Goal: Task Accomplishment & Management: Complete application form

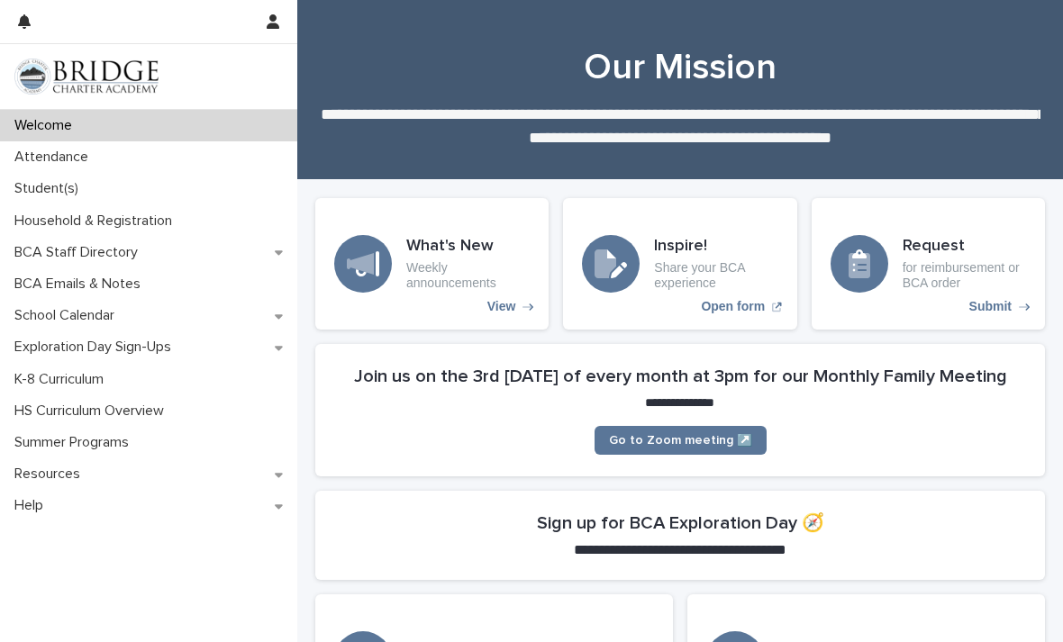
click at [931, 256] on h3 "Request" at bounding box center [963, 247] width 123 height 20
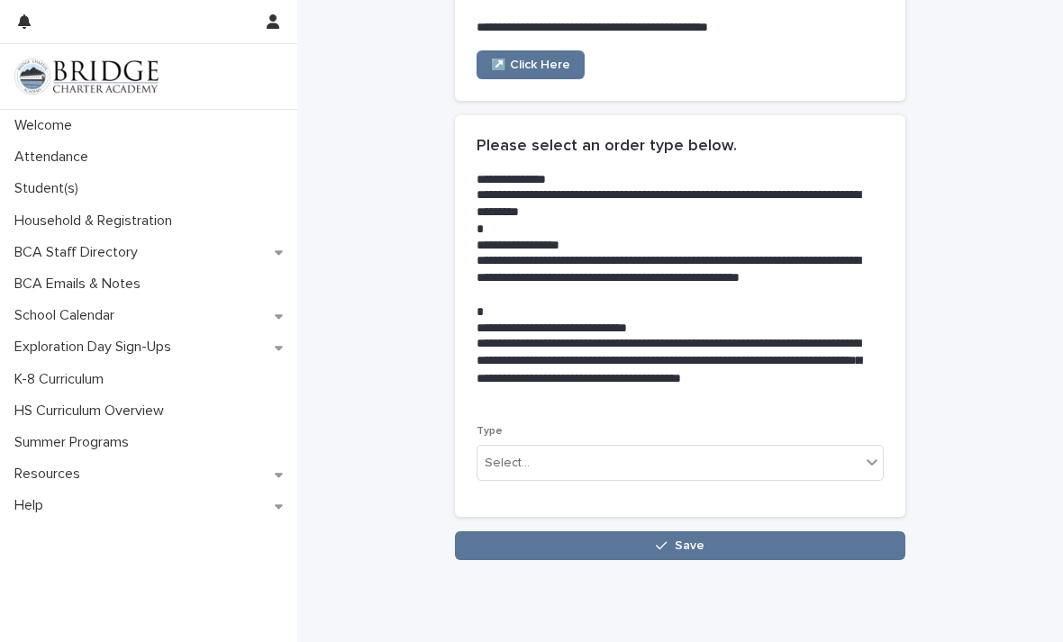
scroll to position [258, 0]
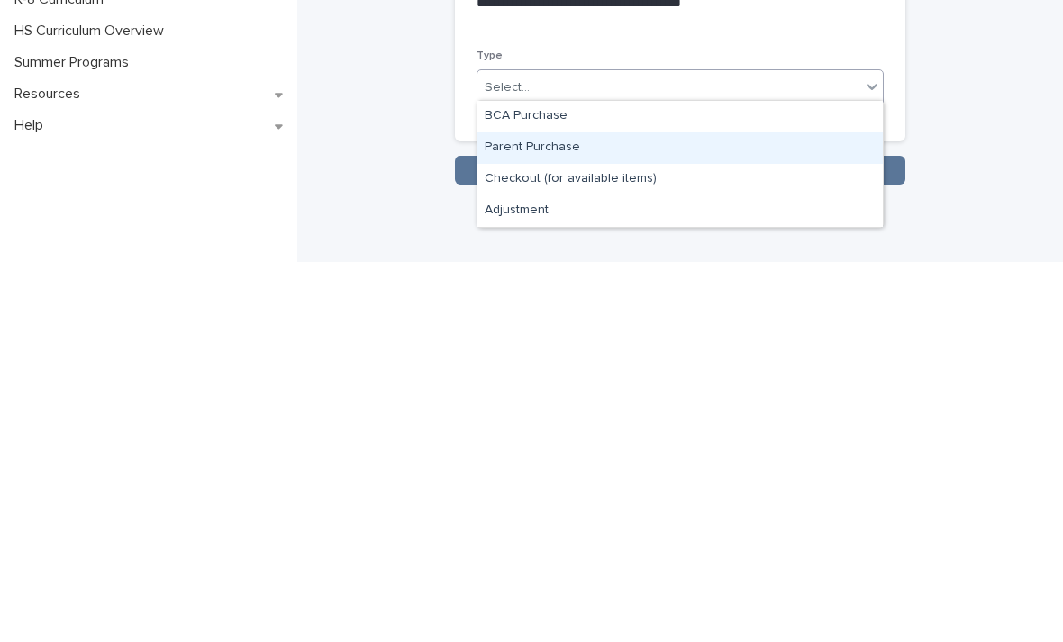
click at [698, 512] on div "Parent Purchase" at bounding box center [679, 528] width 405 height 32
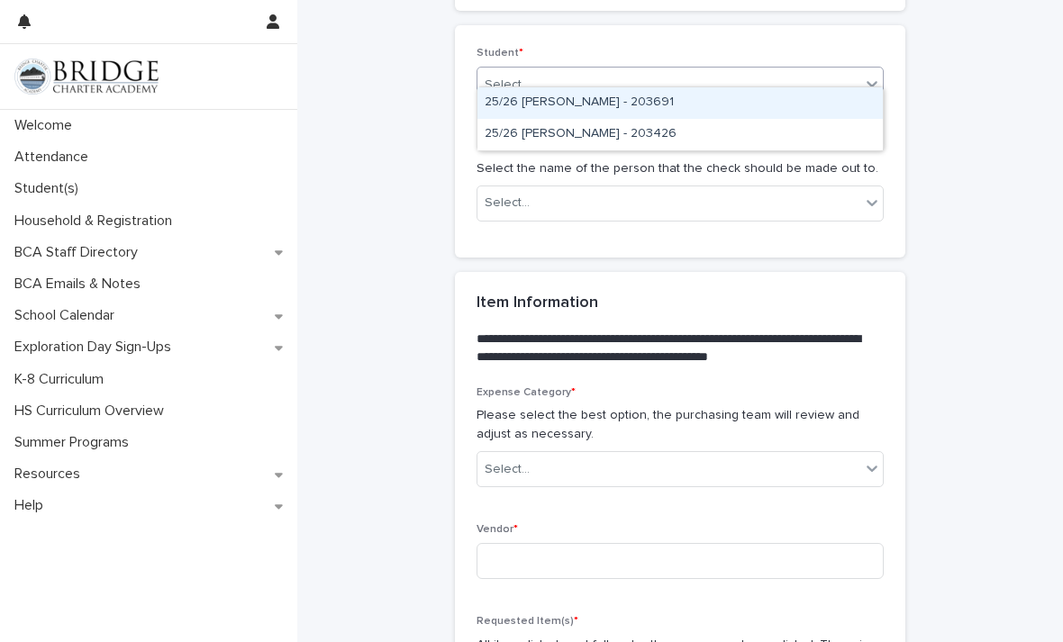
scroll to position [781, 0]
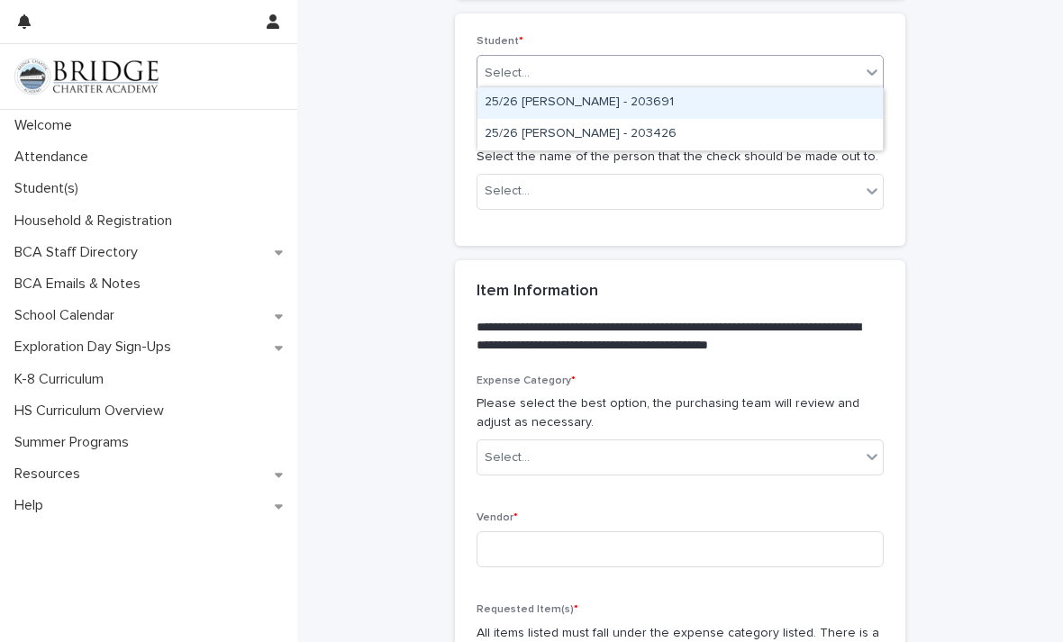
click at [702, 103] on div "25/26 [PERSON_NAME] - 203691" at bounding box center [679, 103] width 405 height 32
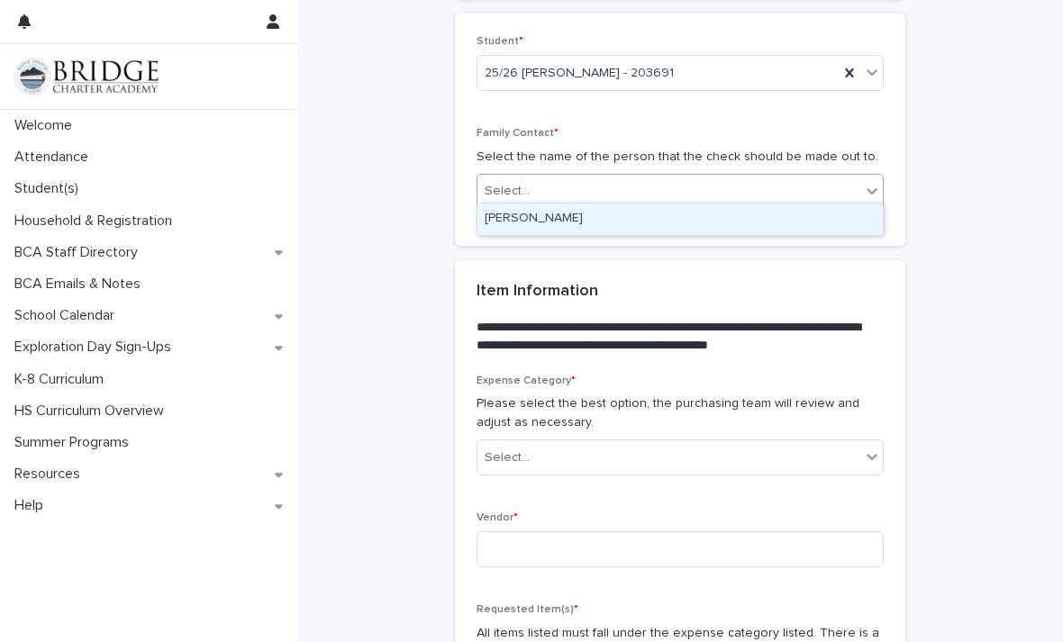
click at [598, 231] on div "[PERSON_NAME]" at bounding box center [679, 220] width 405 height 32
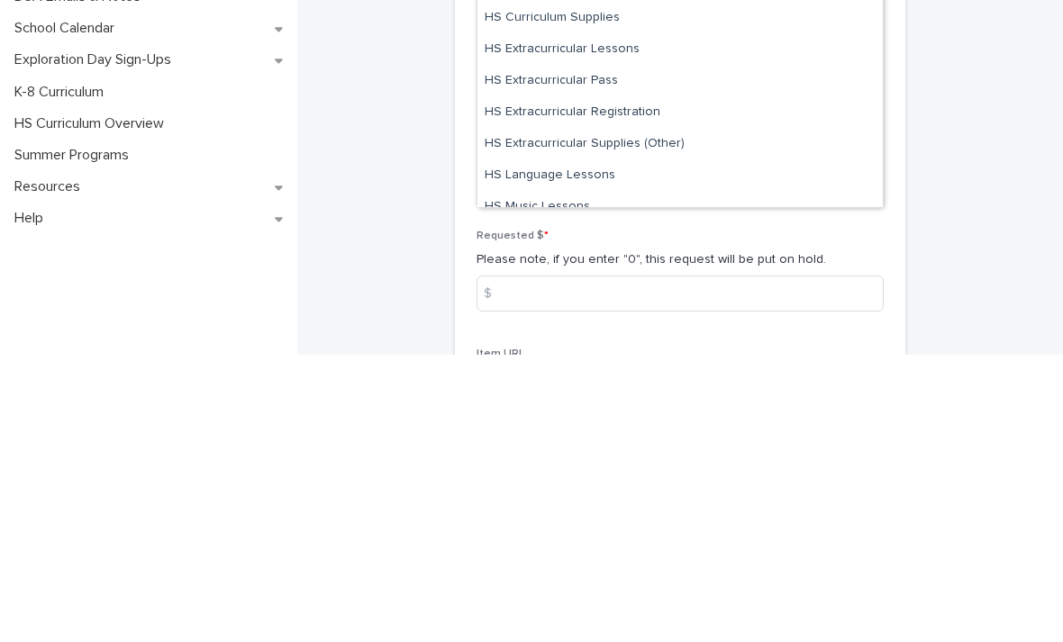
scroll to position [434, 0]
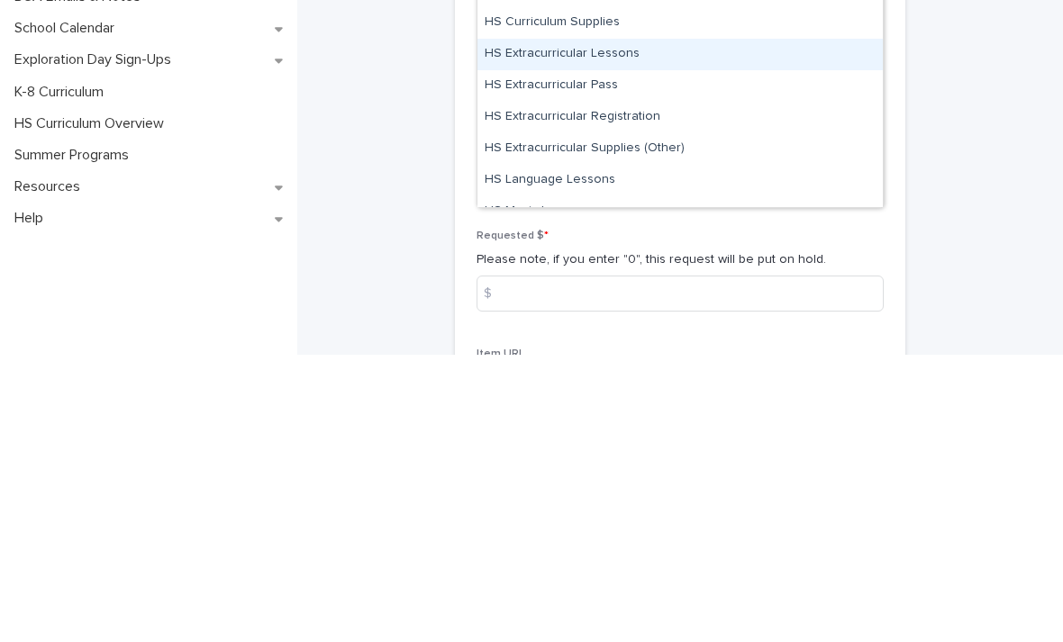
click at [555, 326] on div "HS Extracurricular Lessons" at bounding box center [679, 342] width 405 height 32
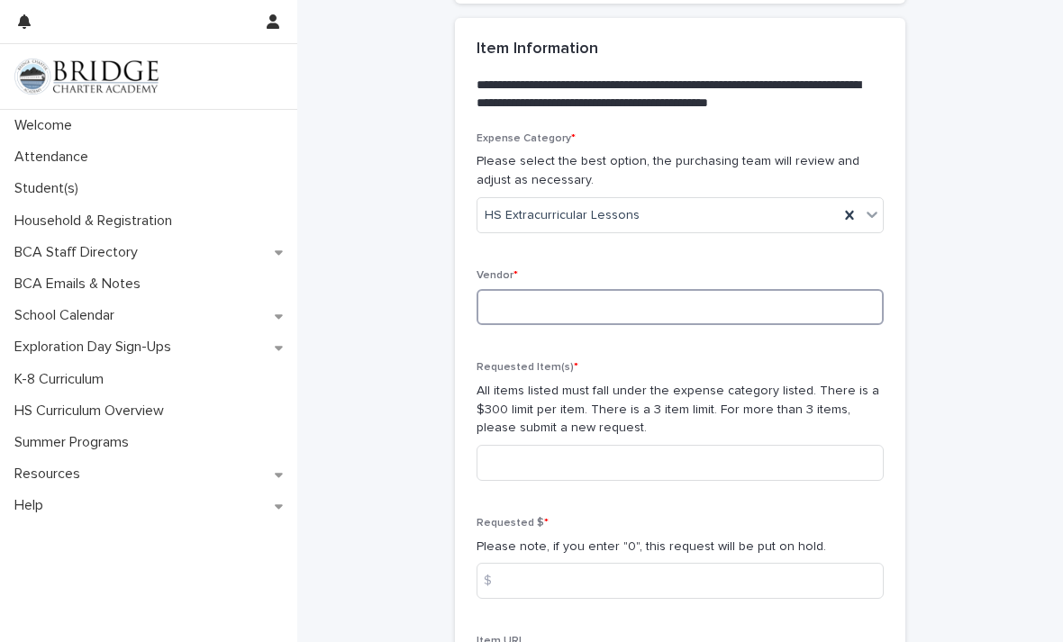
click at [687, 301] on input at bounding box center [679, 307] width 407 height 36
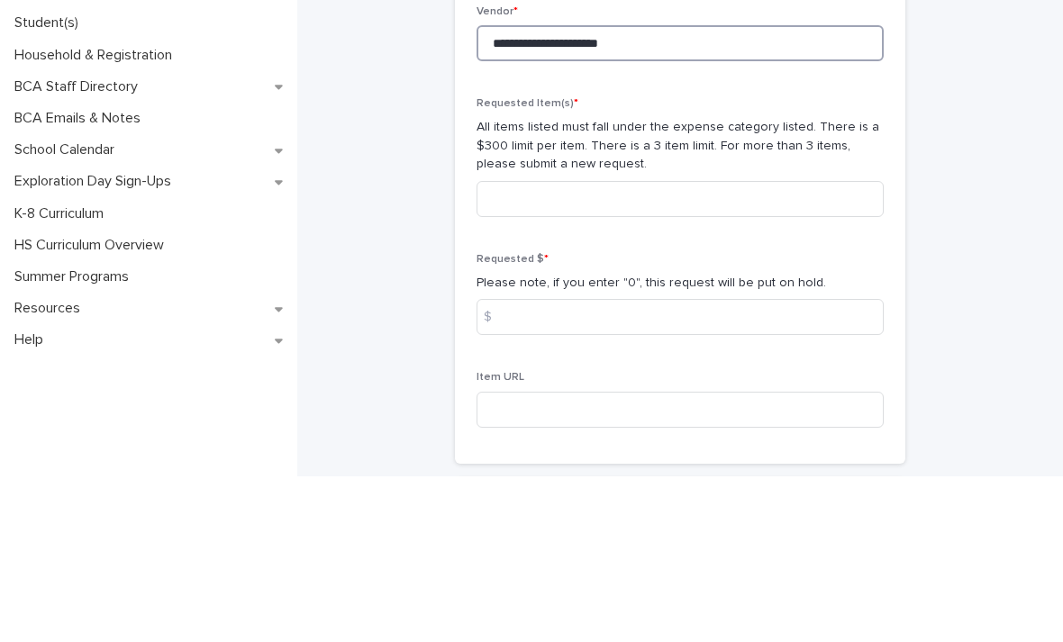
scroll to position [1124, 0]
type input "**********"
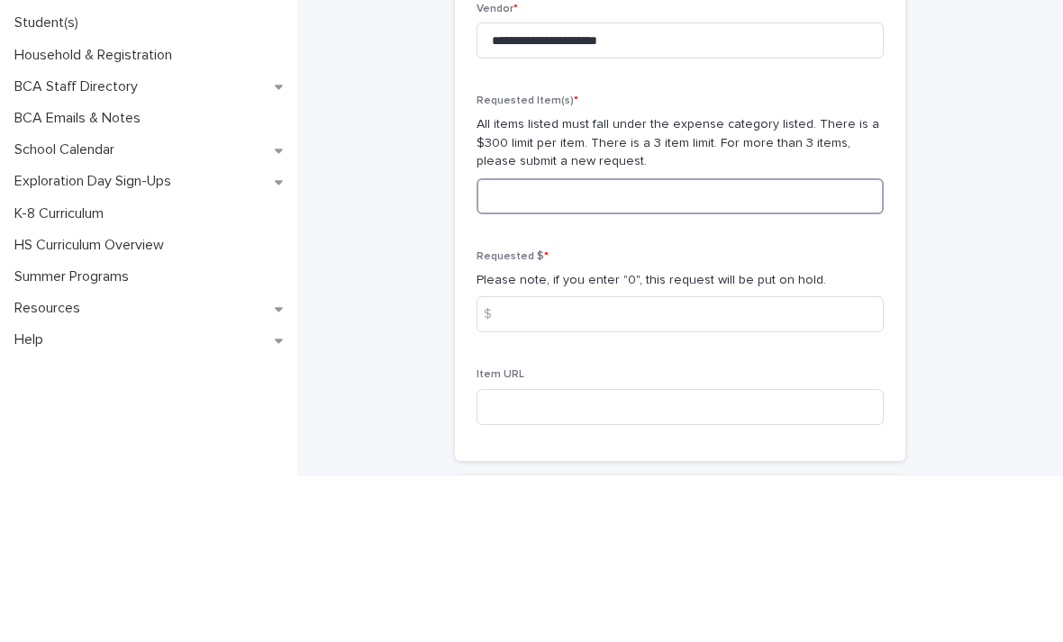
click at [747, 344] on input at bounding box center [679, 362] width 407 height 36
type input "*"
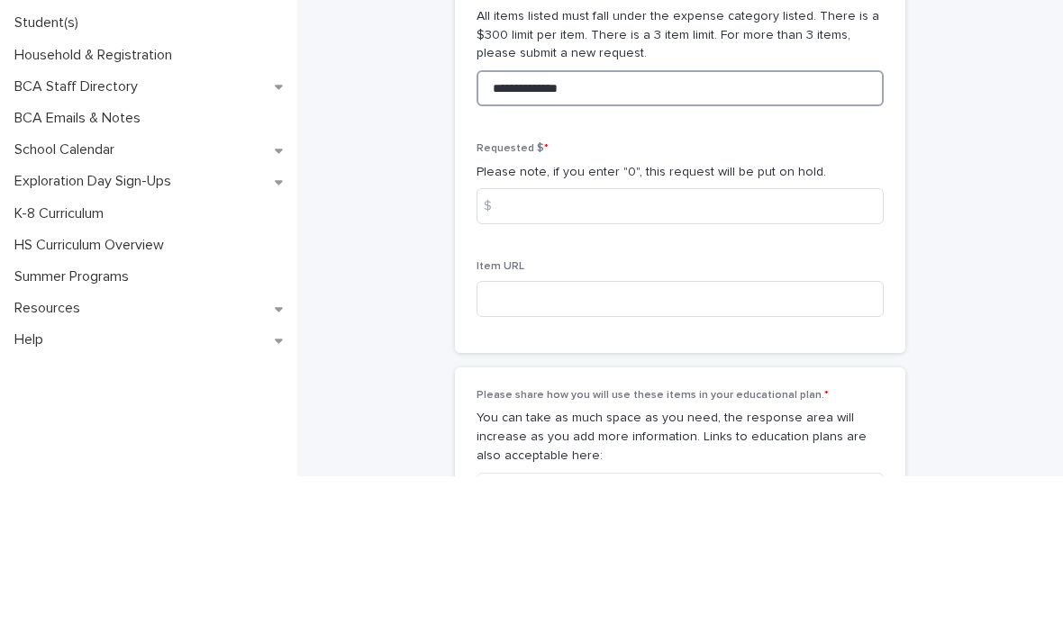
scroll to position [1233, 0]
type input "**********"
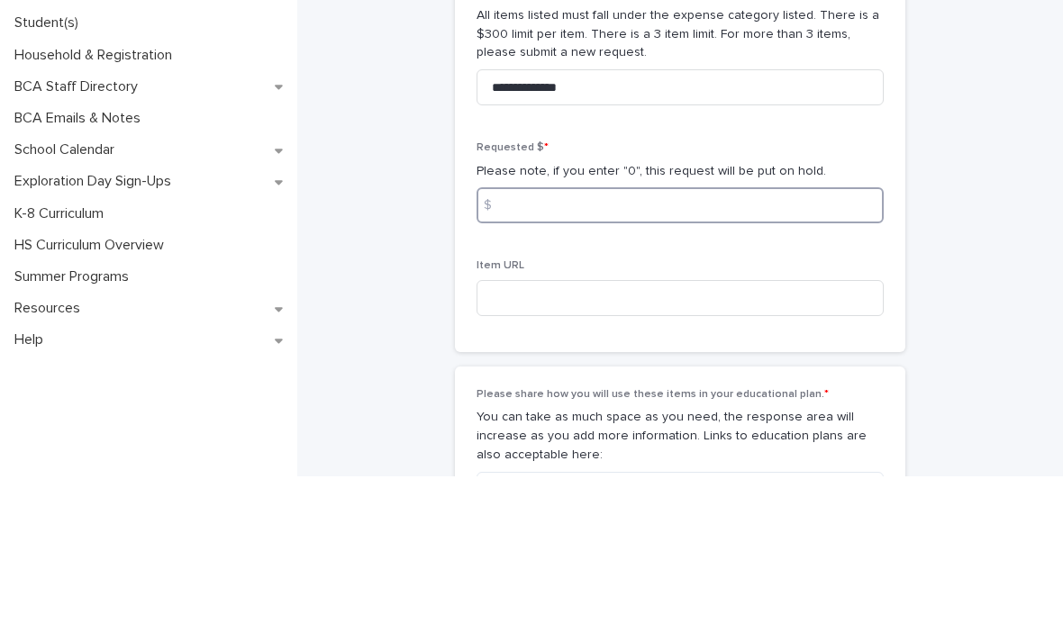
click at [723, 353] on input at bounding box center [679, 371] width 407 height 36
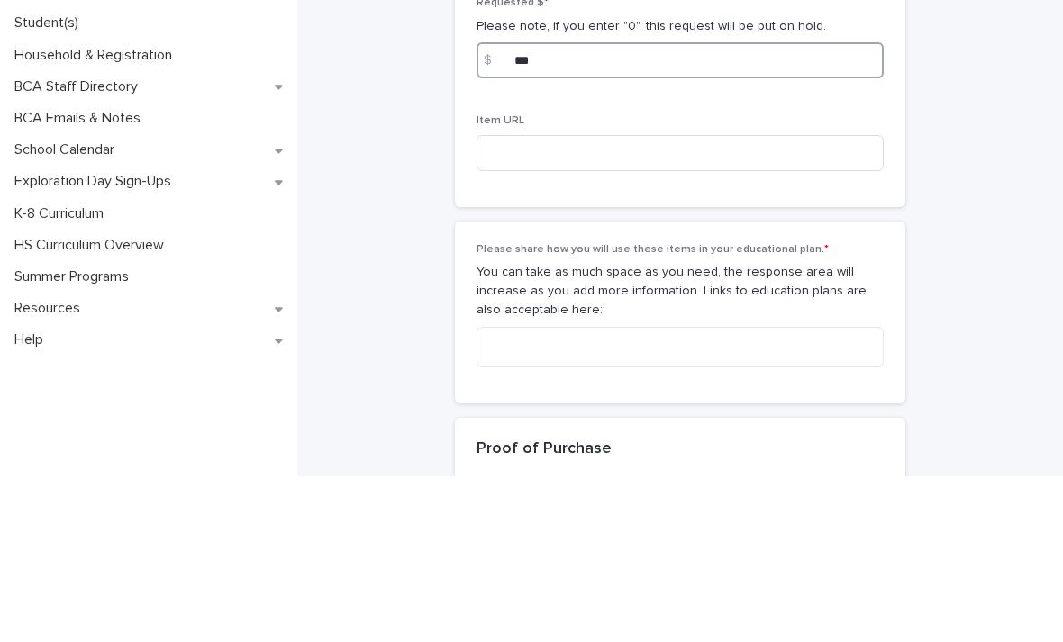
scroll to position [1377, 0]
type input "***"
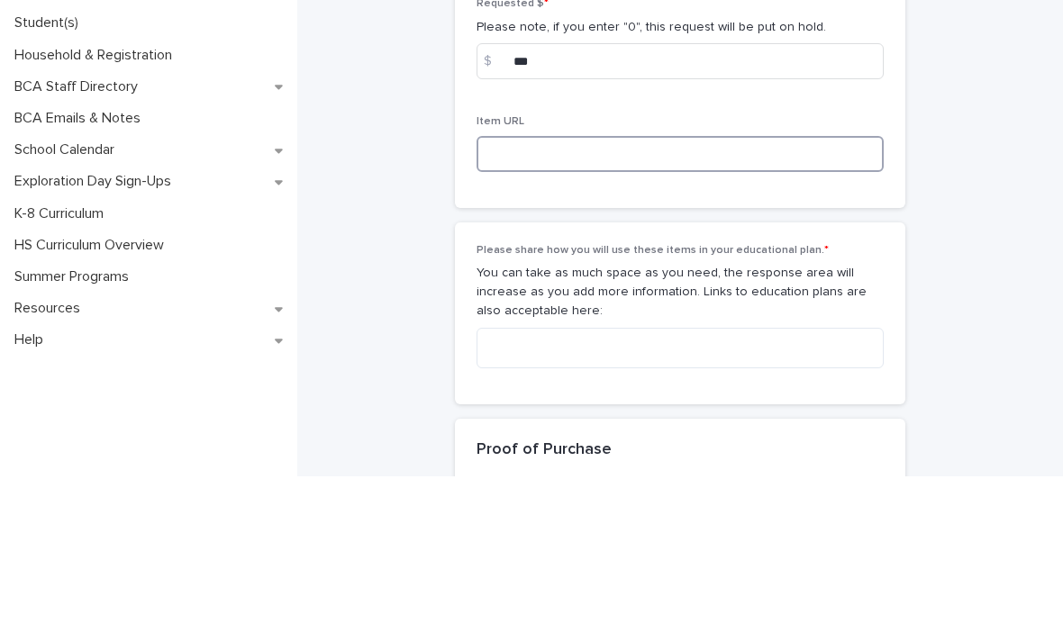
click at [711, 302] on input at bounding box center [679, 320] width 407 height 36
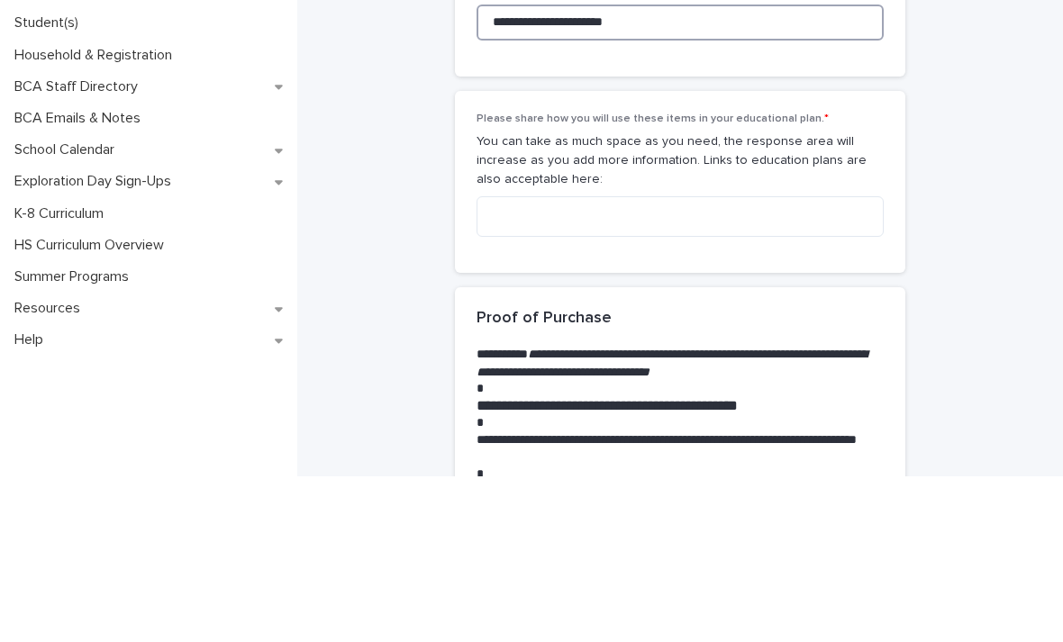
scroll to position [1510, 0]
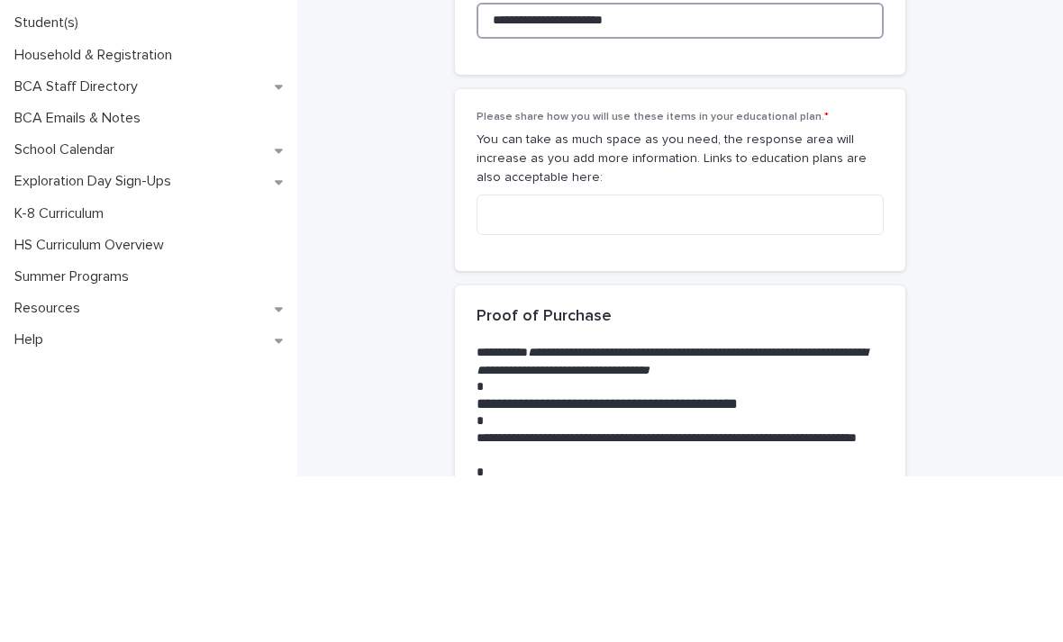
type input "**********"
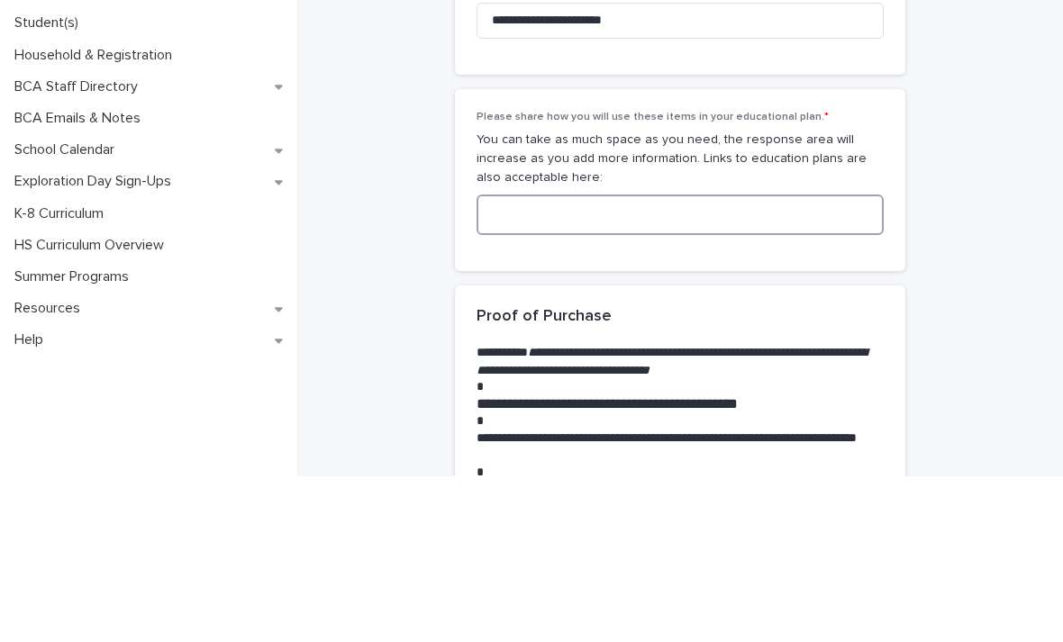
click at [534, 360] on textarea at bounding box center [679, 380] width 407 height 41
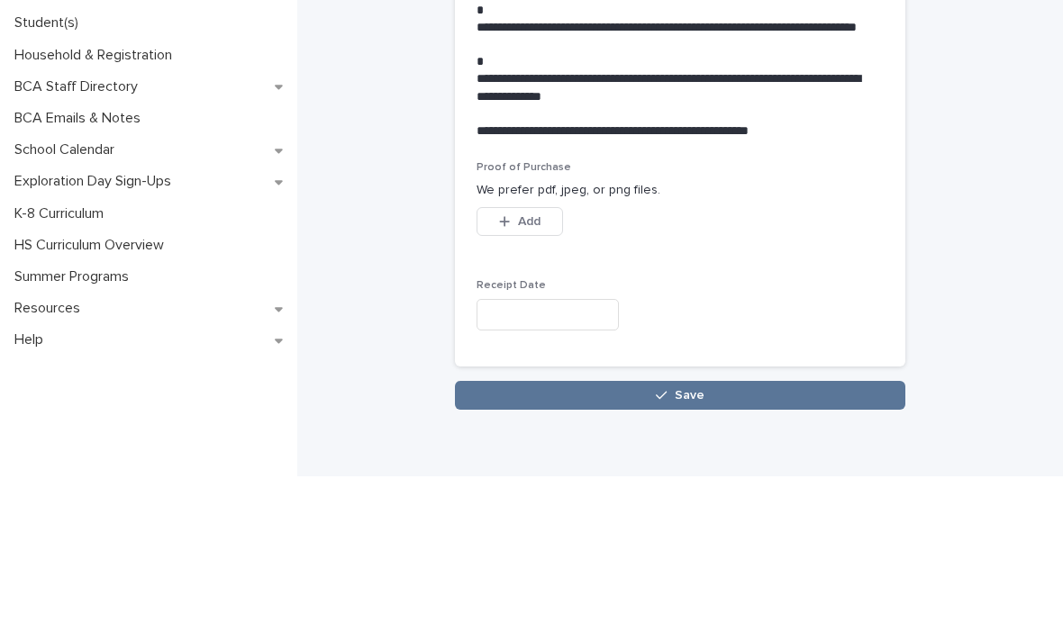
scroll to position [1920, 0]
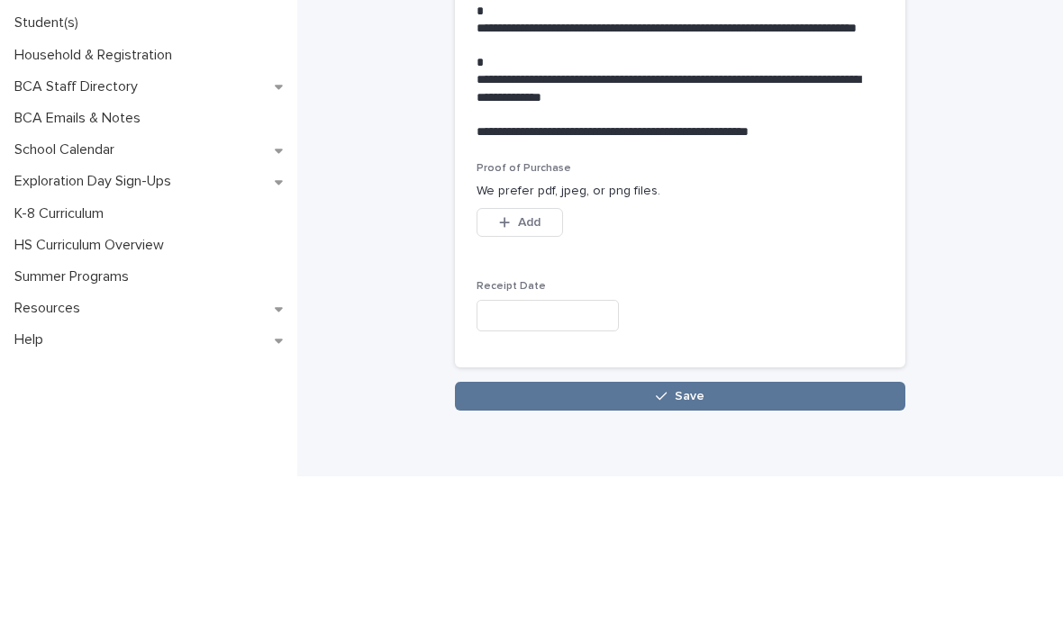
type textarea "**********"
click at [509, 382] on icon "button" at bounding box center [504, 388] width 11 height 13
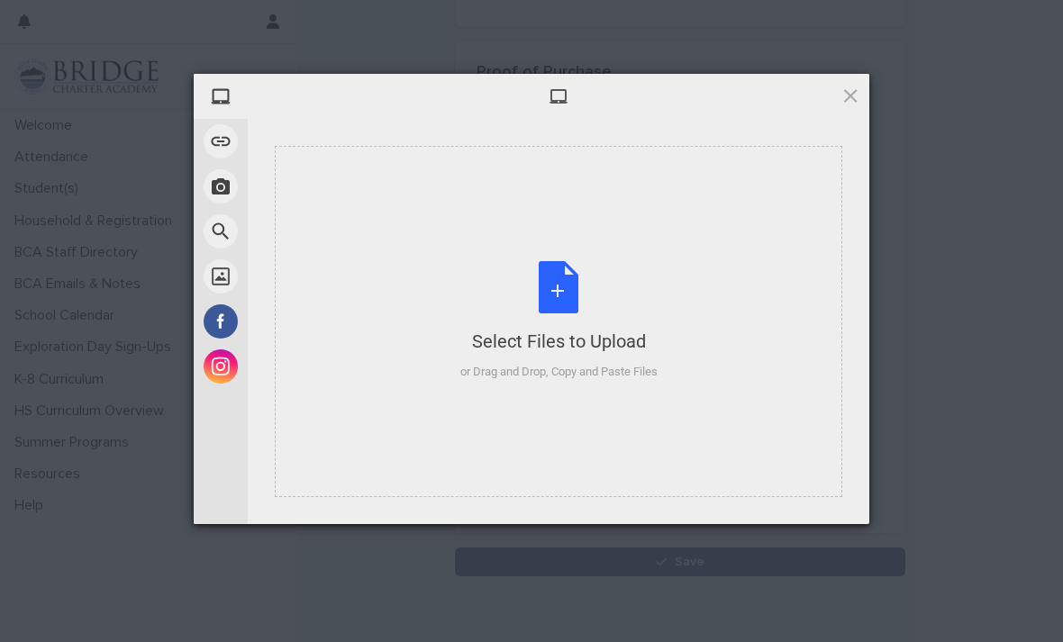
click at [568, 303] on div "Select Files to Upload or Drag and Drop, Copy and Paste Files" at bounding box center [558, 321] width 197 height 120
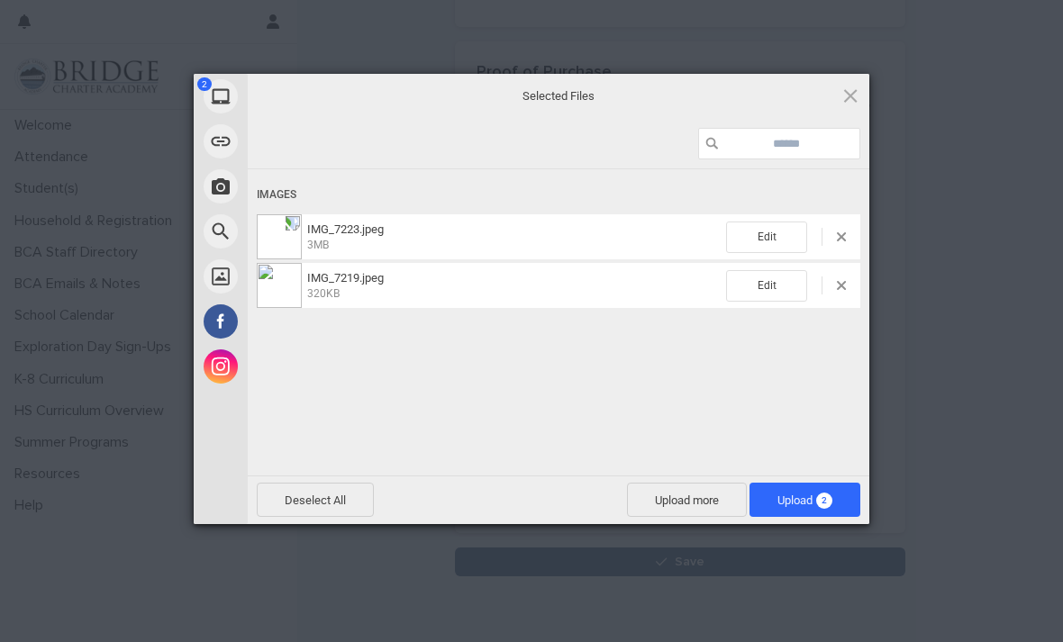
click at [818, 499] on span "2" at bounding box center [824, 501] width 16 height 16
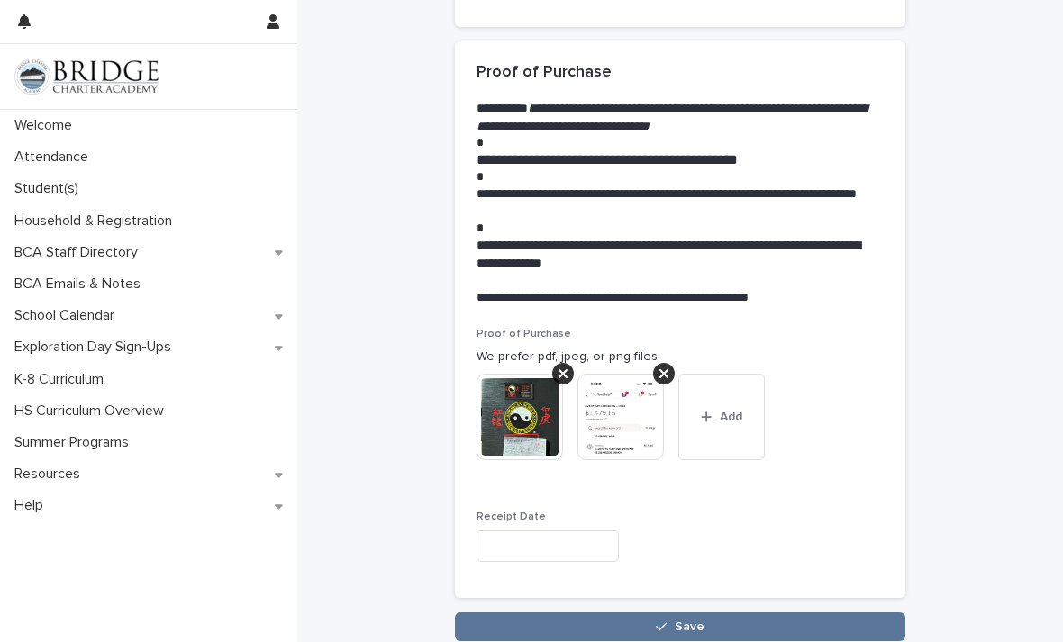
click at [539, 530] on input "text" at bounding box center [547, 546] width 142 height 32
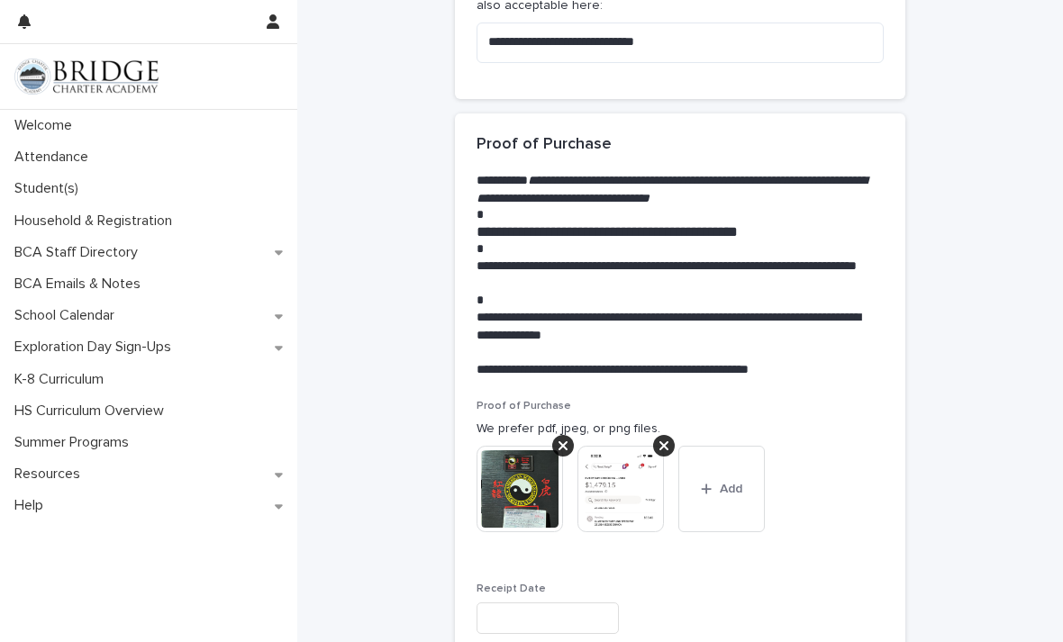
scroll to position [1850, 0]
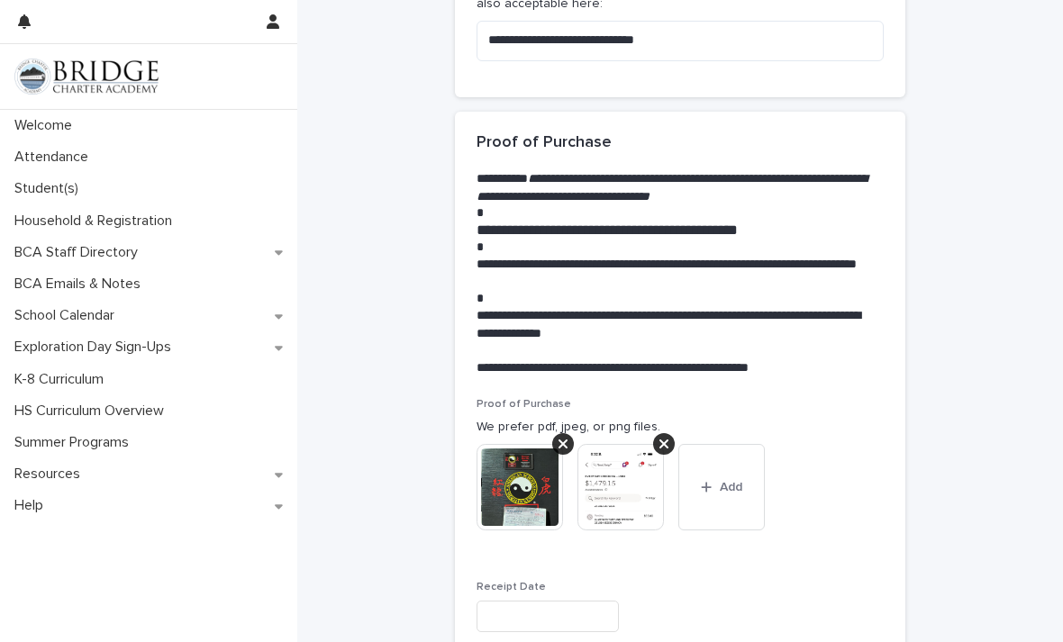
click at [556, 601] on input "text" at bounding box center [547, 617] width 142 height 32
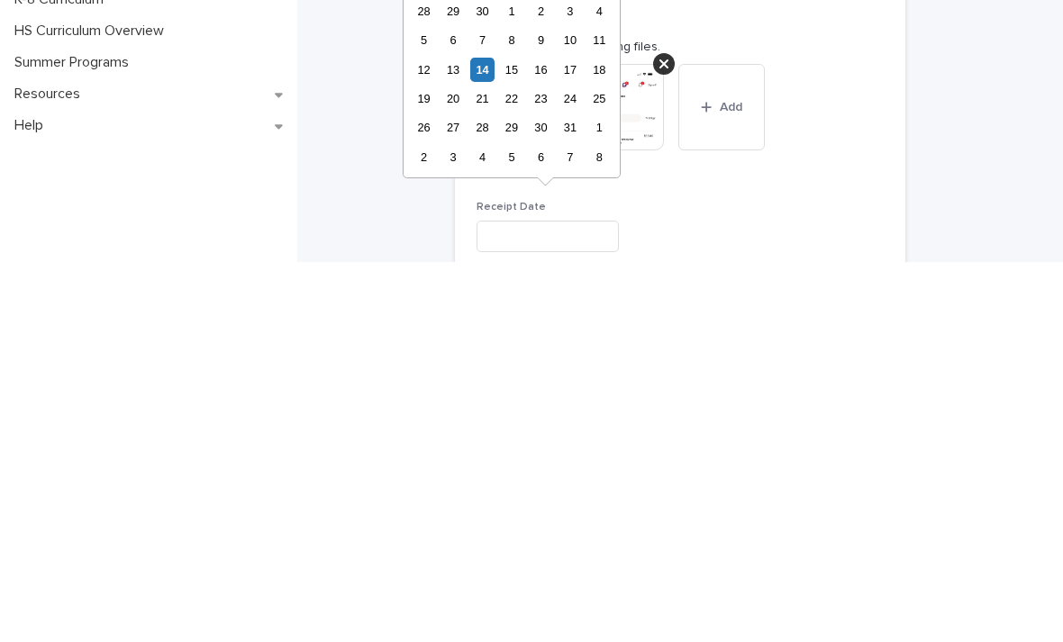
click at [451, 438] on div "13" at bounding box center [452, 450] width 24 height 24
type input "**********"
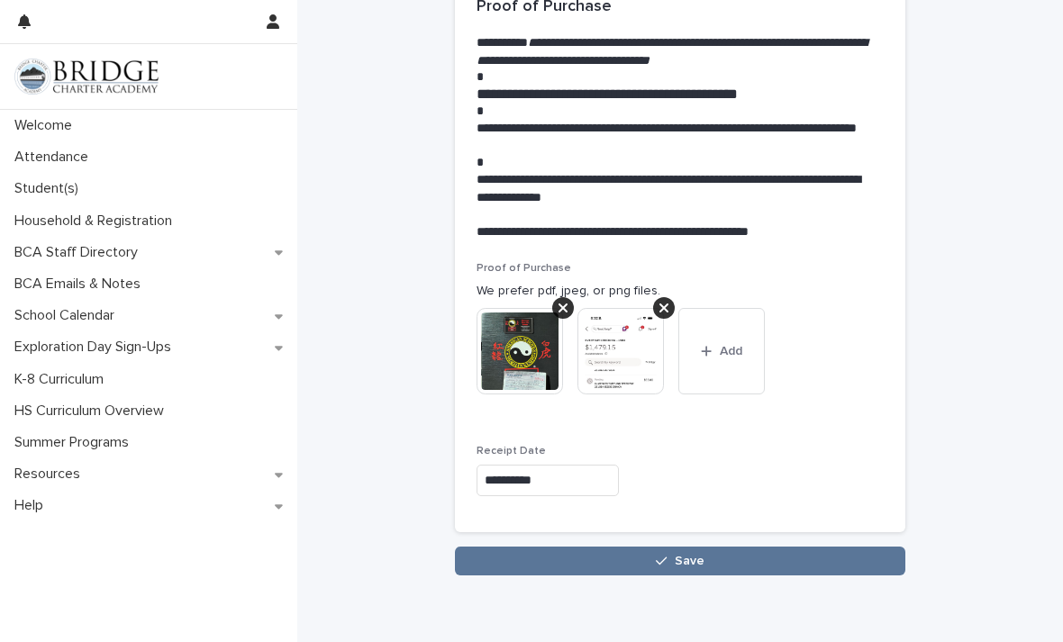
scroll to position [1985, 0]
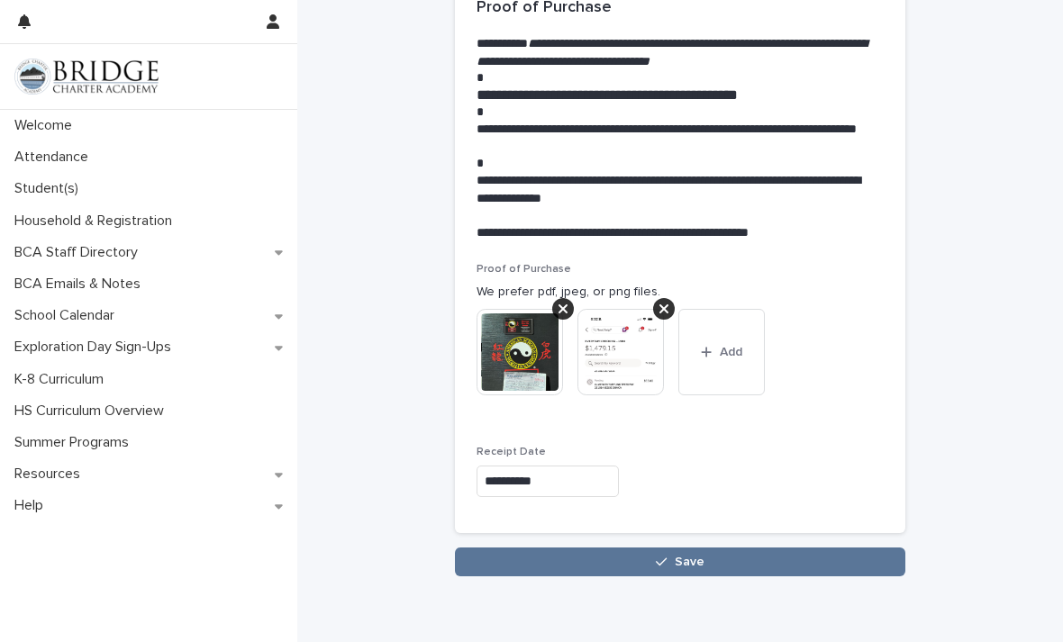
click at [718, 548] on button "Save" at bounding box center [680, 562] width 450 height 29
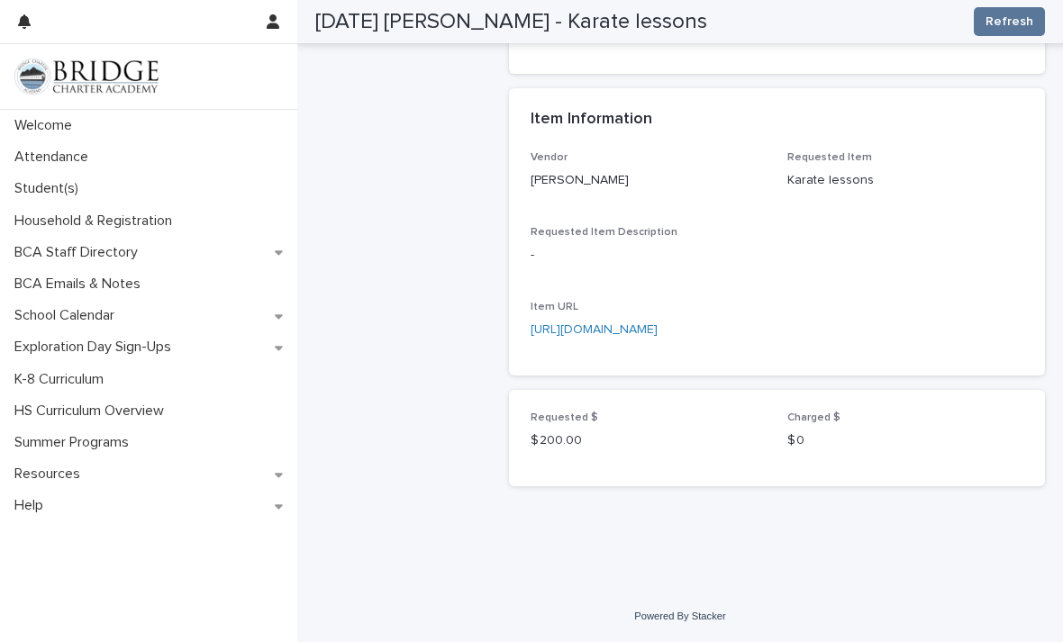
scroll to position [671, 0]
